Goal: Navigation & Orientation: Go to known website

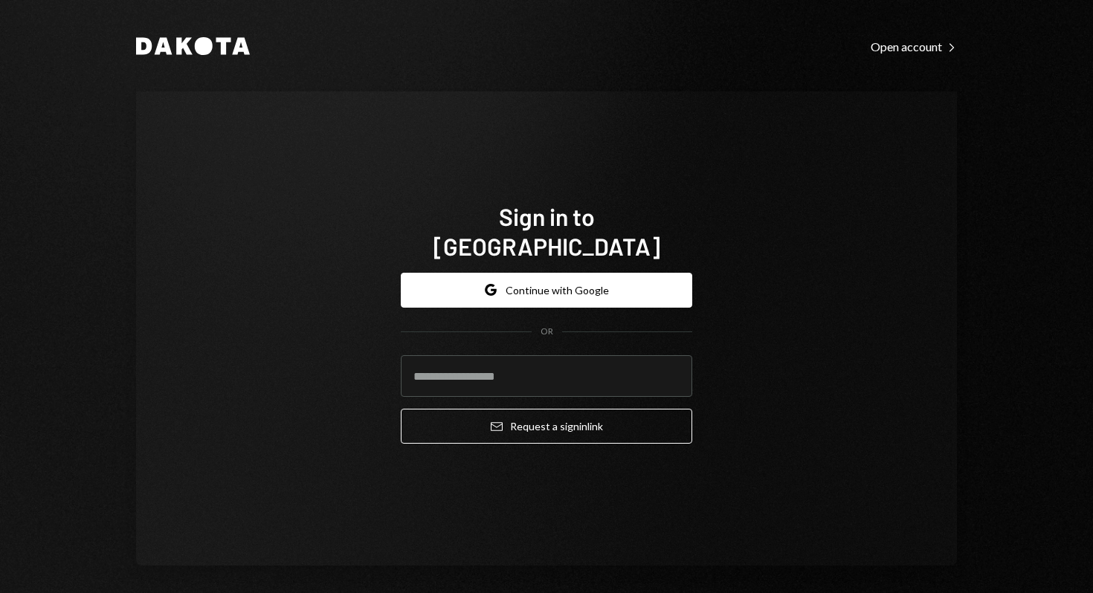
type input "**********"
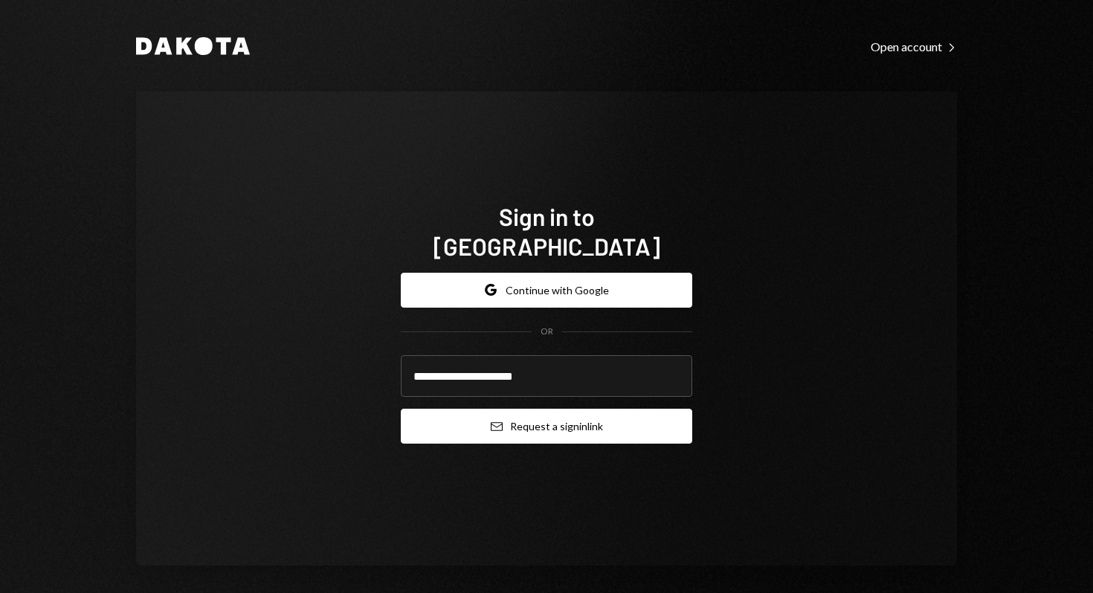
click at [532, 410] on button "Email Request a sign in link" at bounding box center [546, 426] width 291 height 35
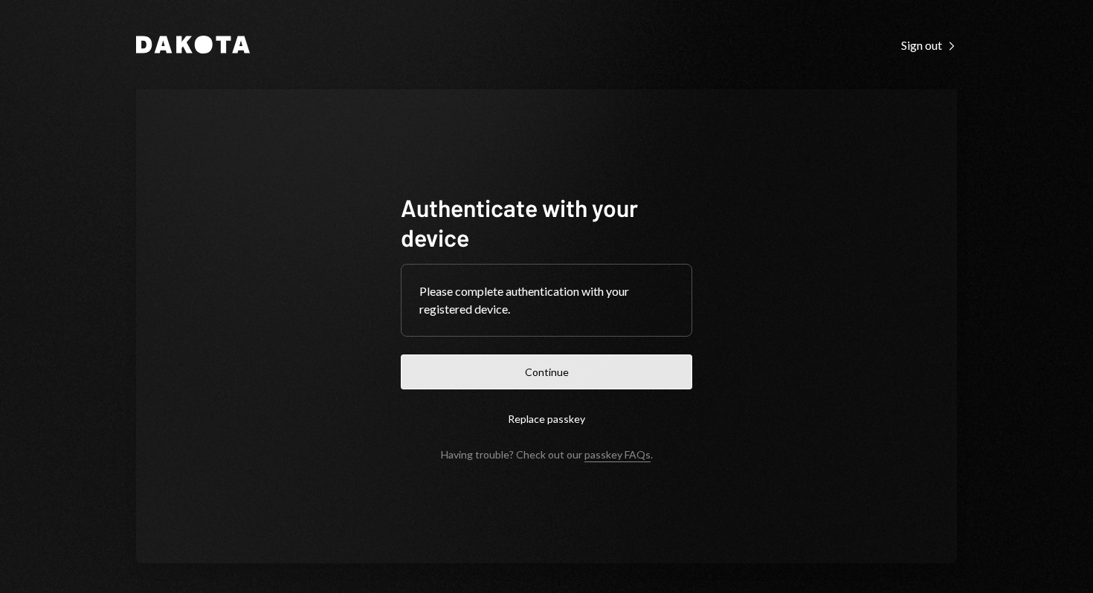
click at [552, 376] on button "Continue" at bounding box center [546, 372] width 291 height 35
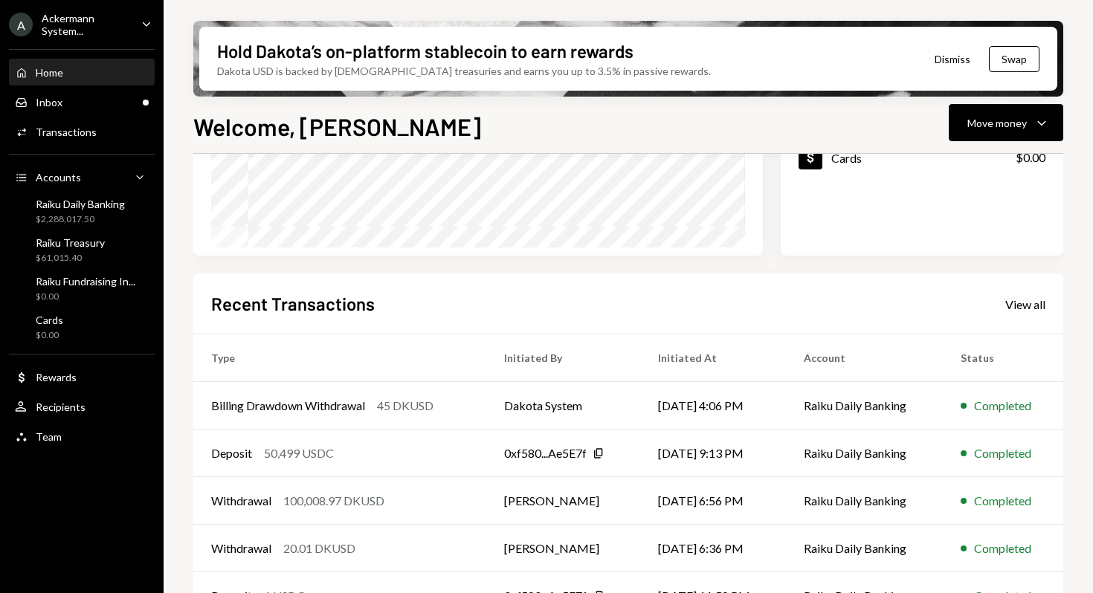
scroll to position [303, 0]
